Goal: Navigation & Orientation: Find specific page/section

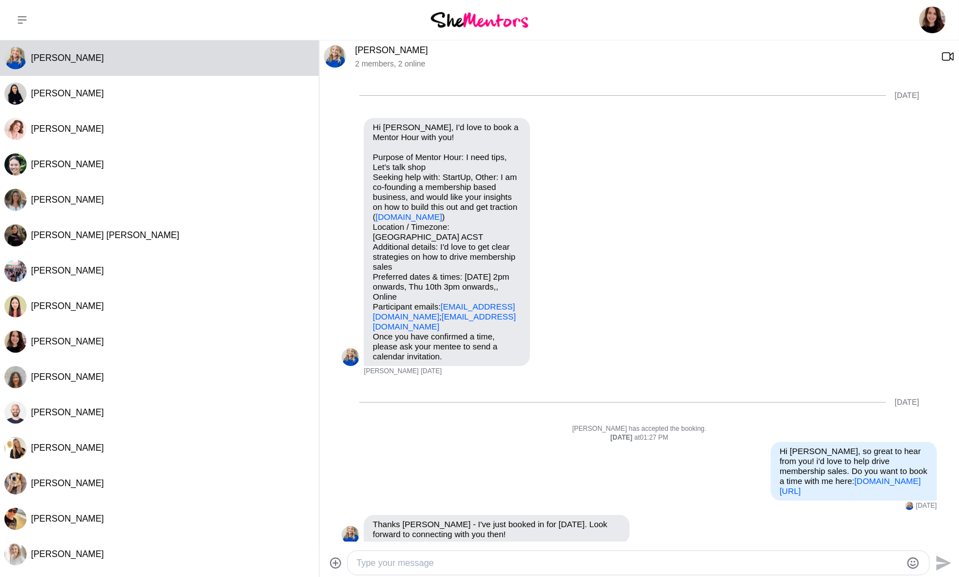
scroll to position [173, 0]
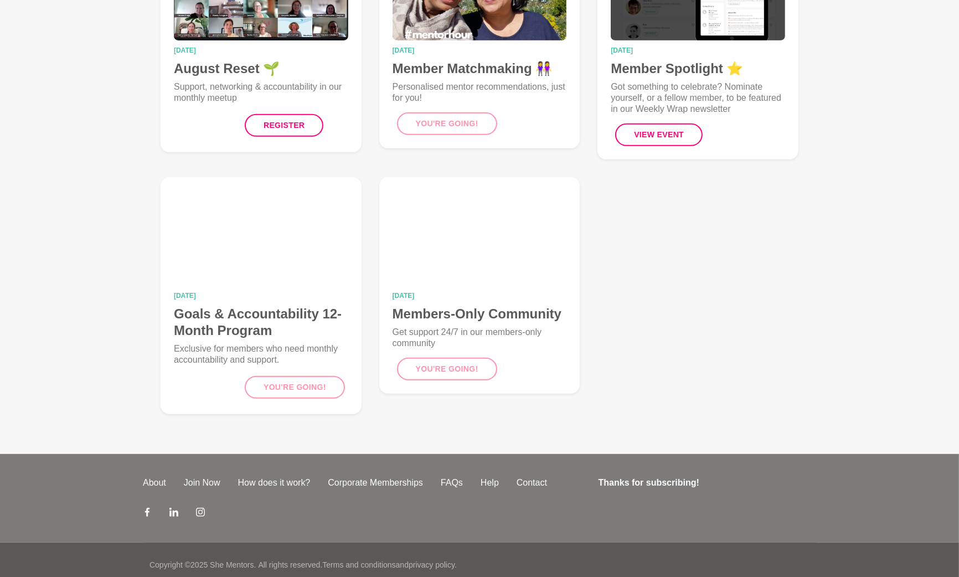
scroll to position [41, 0]
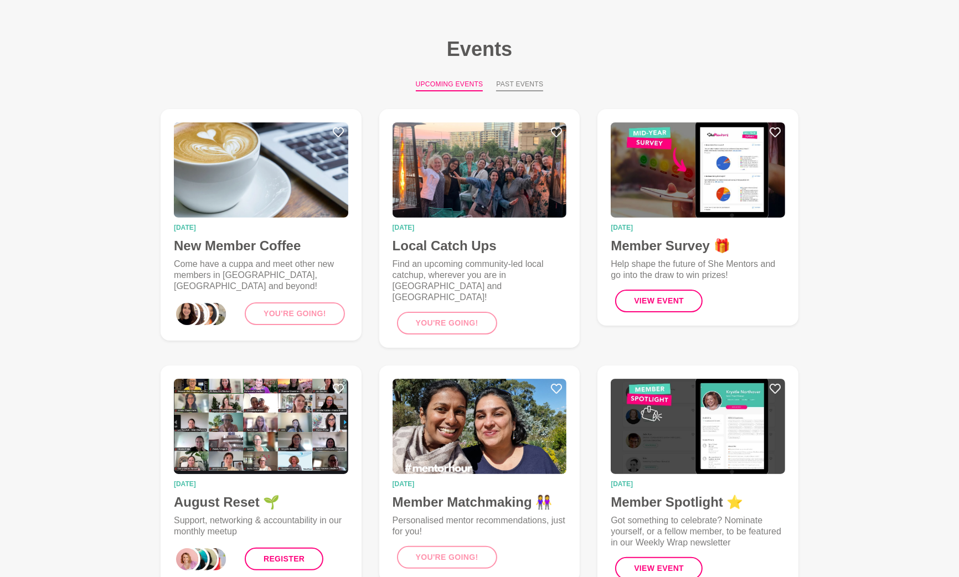
click at [515, 83] on button "Past Events" at bounding box center [519, 85] width 47 height 12
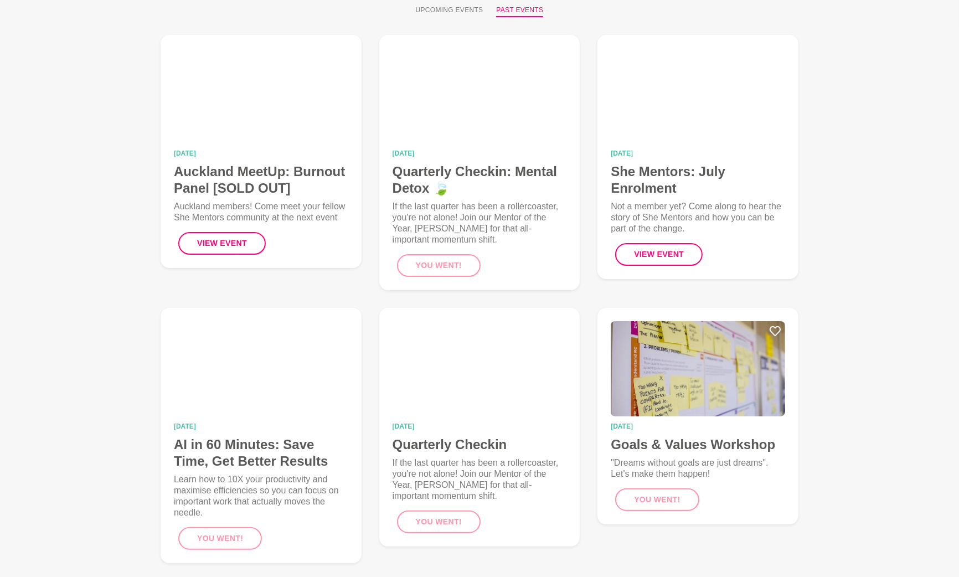
scroll to position [118, 0]
